Goal: Check status

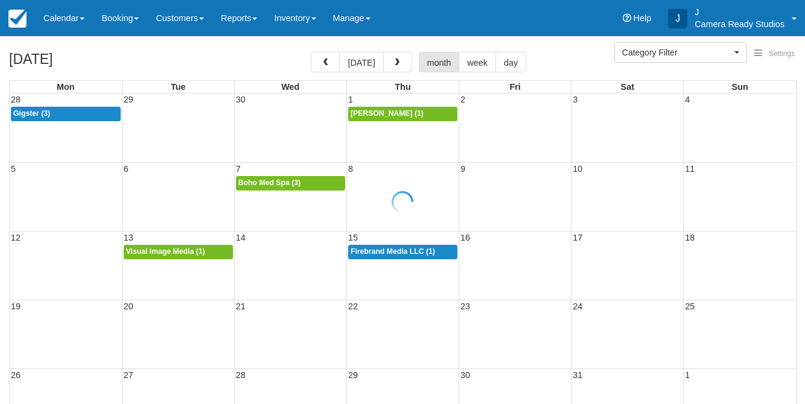
select select
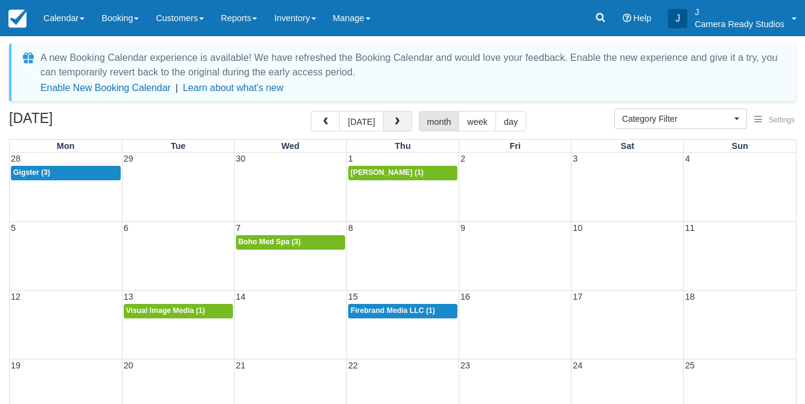
click at [389, 119] on button "button" at bounding box center [397, 121] width 29 height 21
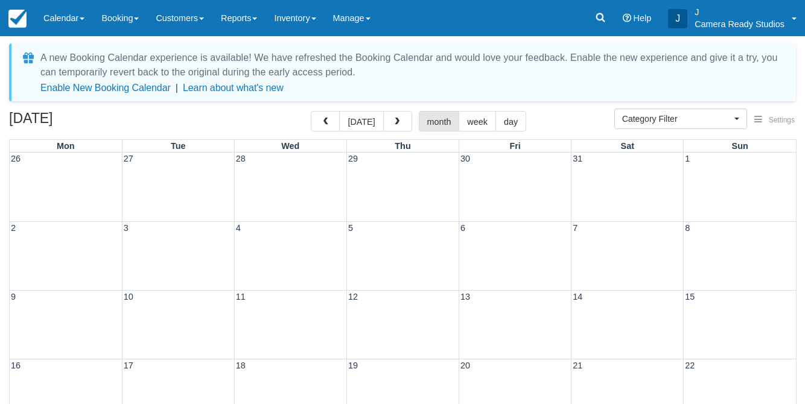
click at [389, 119] on button "button" at bounding box center [397, 121] width 29 height 21
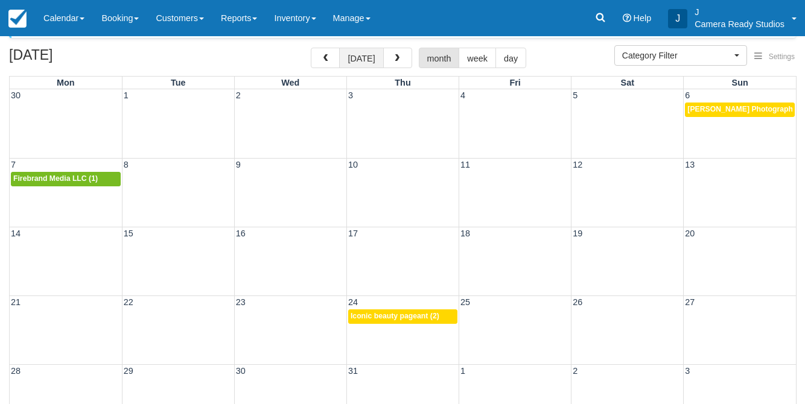
scroll to position [51, 0]
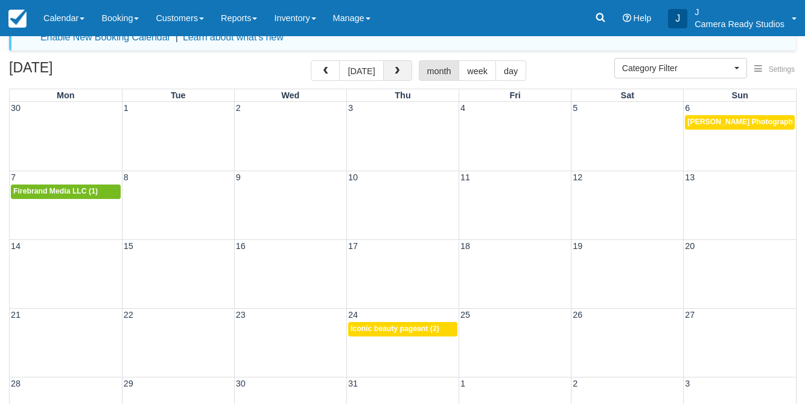
click at [398, 68] on button "button" at bounding box center [397, 70] width 29 height 21
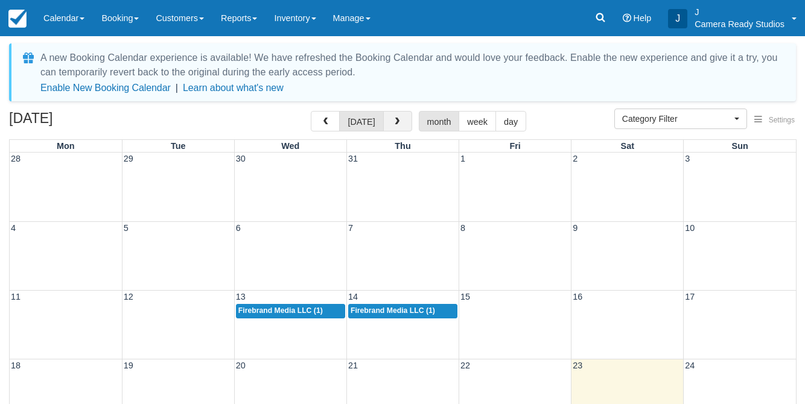
click at [395, 119] on span "button" at bounding box center [397, 122] width 8 height 8
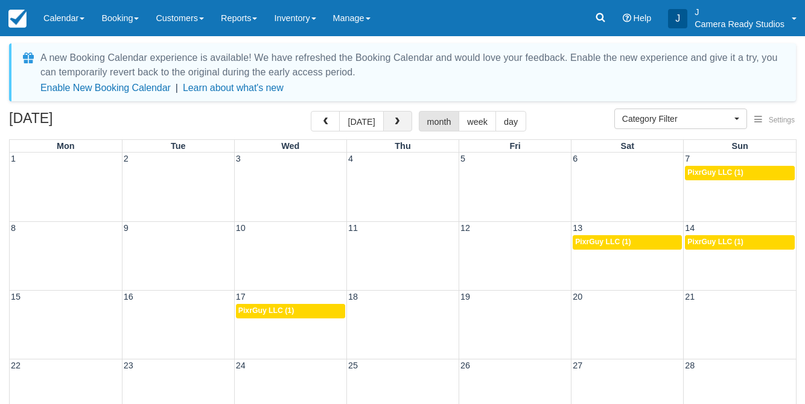
click at [400, 114] on button "button" at bounding box center [397, 121] width 29 height 21
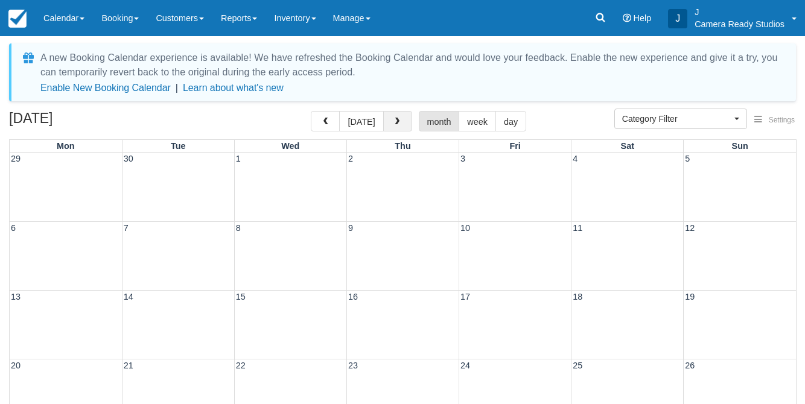
click at [395, 118] on span "button" at bounding box center [397, 122] width 8 height 8
click at [315, 121] on button "button" at bounding box center [325, 121] width 29 height 21
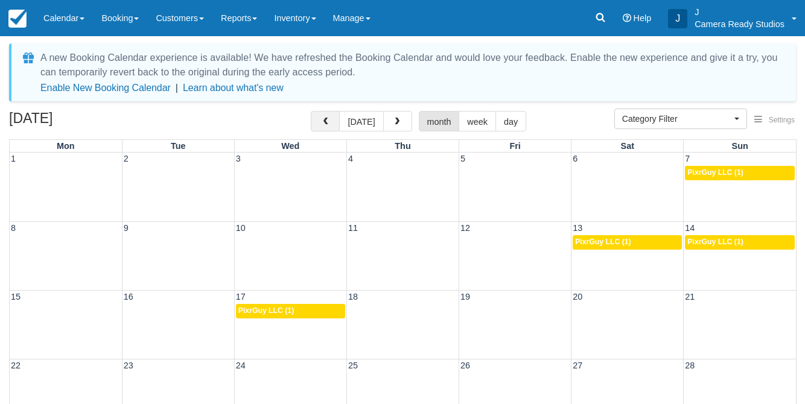
click at [333, 121] on button "button" at bounding box center [325, 121] width 29 height 21
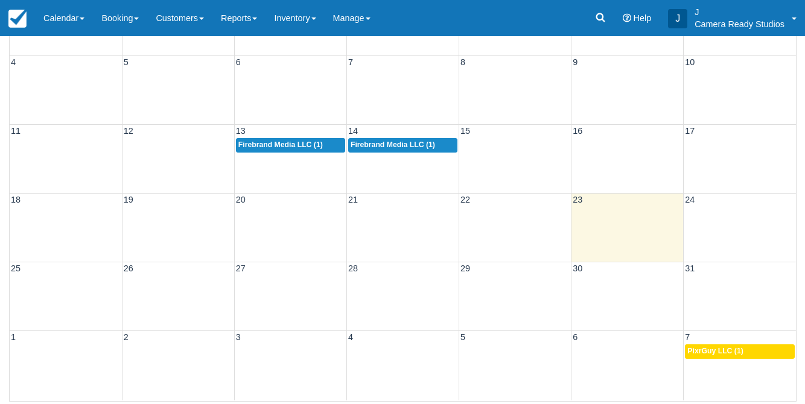
scroll to position [167, 0]
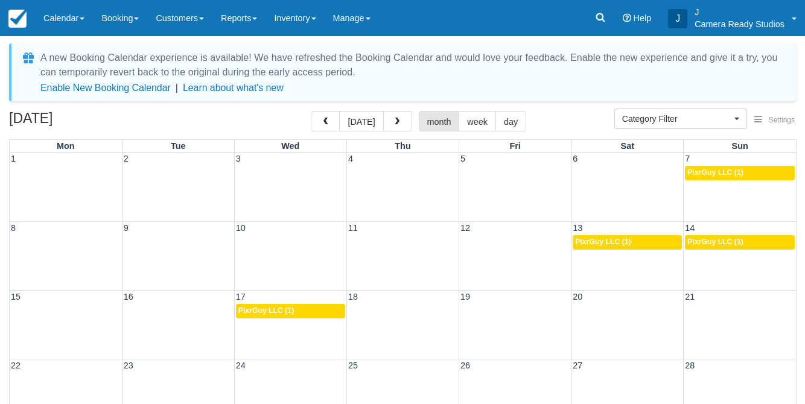
select select
